Goal: Task Accomplishment & Management: Manage account settings

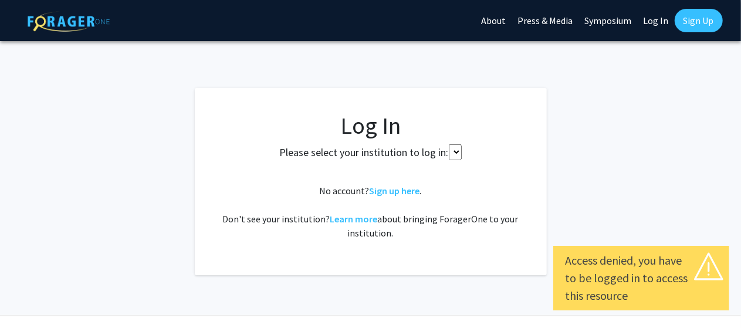
click at [453, 154] on select at bounding box center [455, 152] width 13 height 16
click at [517, 176] on fg-card-body "Log In Please select your institution to log in: No account? Sign up here . Don…" at bounding box center [370, 181] width 305 height 140
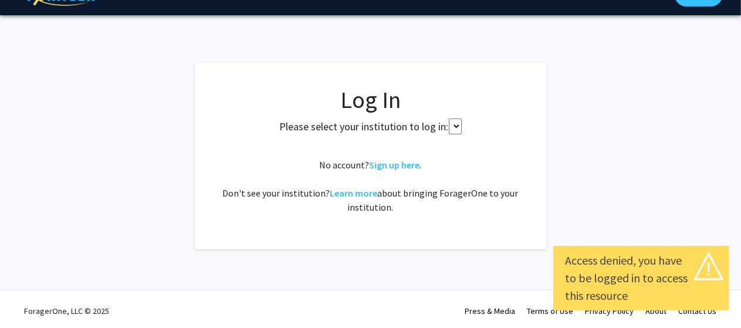
scroll to position [29, 0]
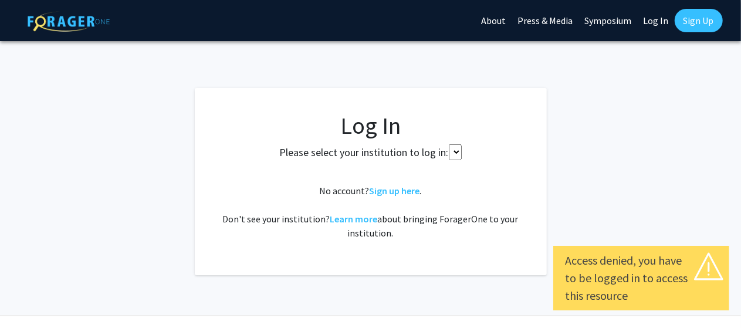
click at [653, 20] on link "Log In" at bounding box center [655, 20] width 37 height 41
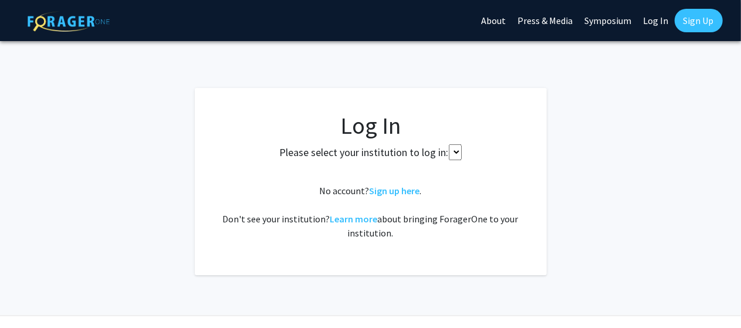
drag, startPoint x: 497, startPoint y: 104, endPoint x: 660, endPoint y: 19, distance: 183.6
click at [660, 19] on link "Log In" at bounding box center [655, 20] width 37 height 41
click at [650, 21] on link "Log In" at bounding box center [655, 20] width 37 height 41
click at [650, 22] on link "Log In" at bounding box center [655, 20] width 37 height 41
click at [658, 16] on link "Log In" at bounding box center [655, 20] width 37 height 41
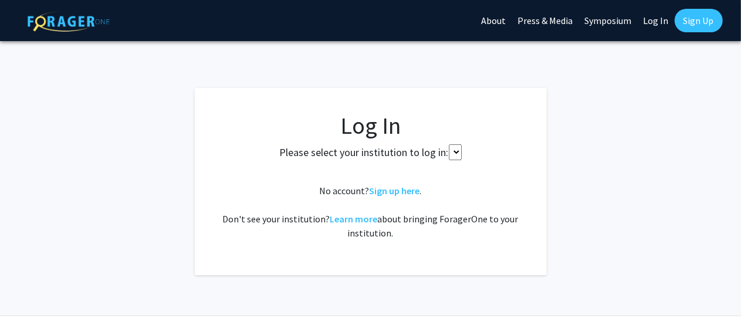
click at [456, 151] on select at bounding box center [455, 152] width 13 height 16
click at [657, 20] on link "Log In" at bounding box center [655, 20] width 37 height 41
click at [693, 15] on link "Sign Up" at bounding box center [698, 20] width 48 height 23
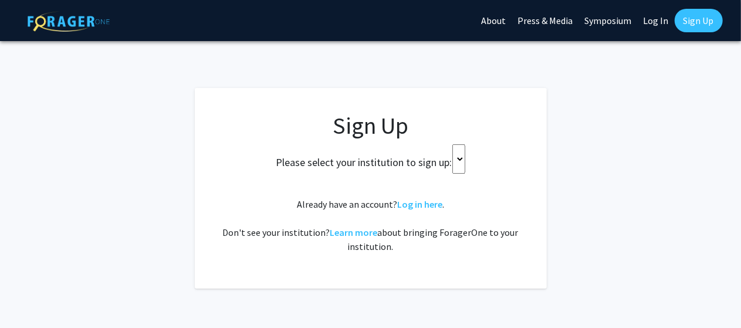
click at [647, 18] on link "Log In" at bounding box center [655, 20] width 37 height 41
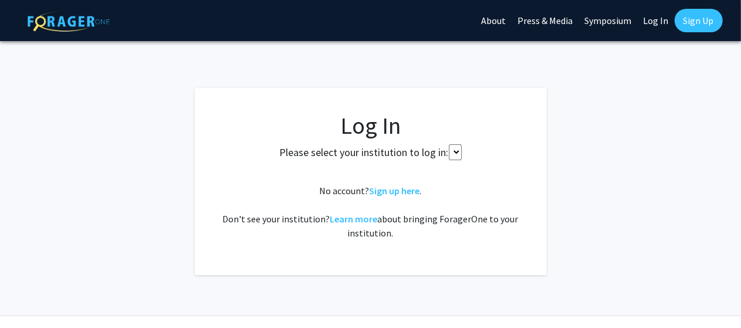
click at [453, 152] on select at bounding box center [455, 152] width 13 height 16
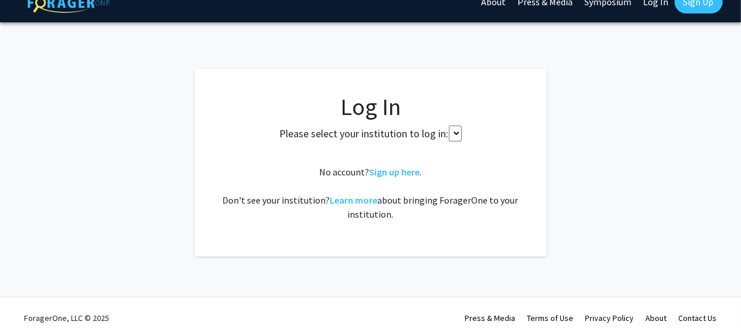
scroll to position [29, 0]
